Goal: Navigation & Orientation: Find specific page/section

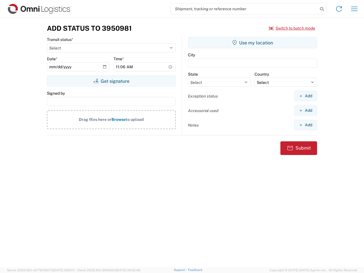
click at [244, 9] on input "search" at bounding box center [243, 8] width 147 height 11
click at [321, 9] on icon at bounding box center [322, 9] width 8 height 8
click at [339, 9] on icon at bounding box center [338, 8] width 9 height 9
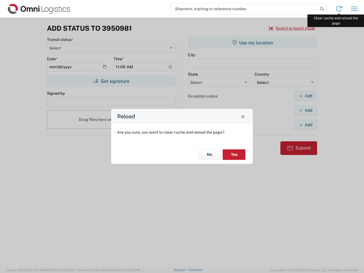
click at [354, 9] on div "Reload Are you sure, you want to clear cache and reload the page? No Yes" at bounding box center [182, 136] width 364 height 273
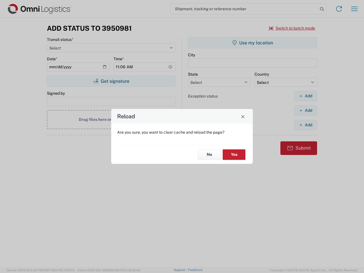
click at [292, 28] on div "Reload Are you sure, you want to clear cache and reload the page? No Yes" at bounding box center [182, 136] width 364 height 273
click at [111, 81] on div "Reload Are you sure, you want to clear cache and reload the page? No Yes" at bounding box center [182, 136] width 364 height 273
click at [252, 43] on div "Reload Are you sure, you want to clear cache and reload the page? No Yes" at bounding box center [182, 136] width 364 height 273
click at [305, 96] on div "Reload Are you sure, you want to clear cache and reload the page? No Yes" at bounding box center [182, 136] width 364 height 273
click at [305, 110] on div "Reload Are you sure, you want to clear cache and reload the page? No Yes" at bounding box center [182, 136] width 364 height 273
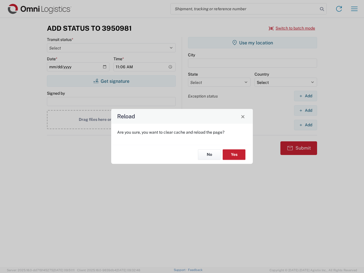
click at [305, 125] on div "Reload Are you sure, you want to clear cache and reload the page? No Yes" at bounding box center [182, 136] width 364 height 273
